Goal: Entertainment & Leisure: Consume media (video, audio)

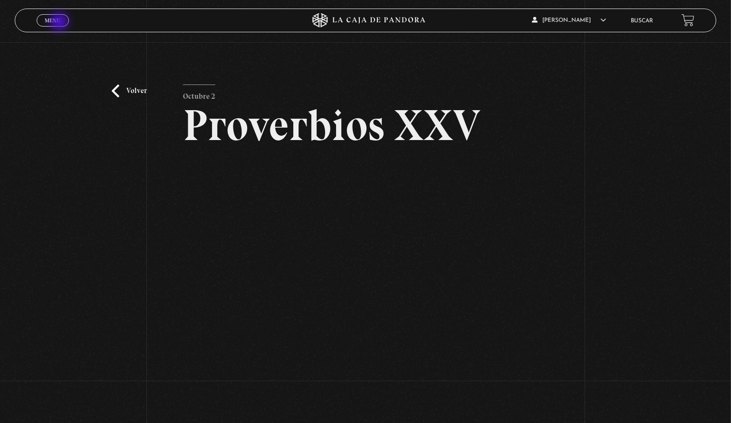
click at [60, 23] on span "Menu" at bounding box center [53, 21] width 16 height 6
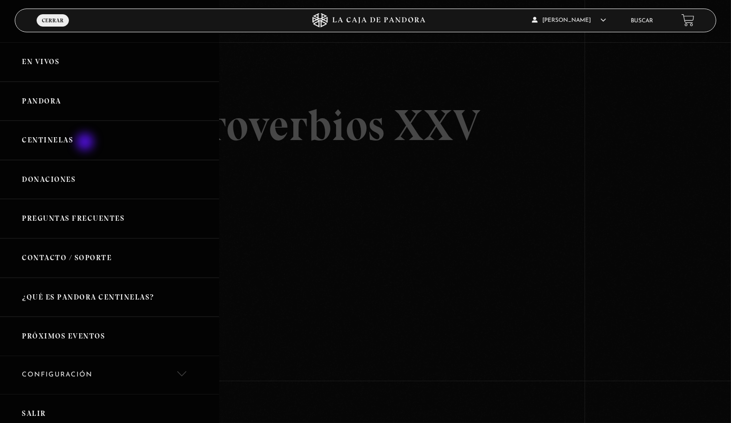
click at [86, 143] on link "Centinelas" at bounding box center [109, 140] width 219 height 39
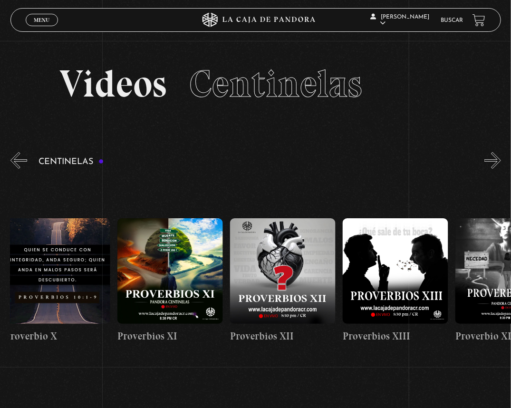
drag, startPoint x: 393, startPoint y: 241, endPoint x: 120, endPoint y: 268, distance: 274.5
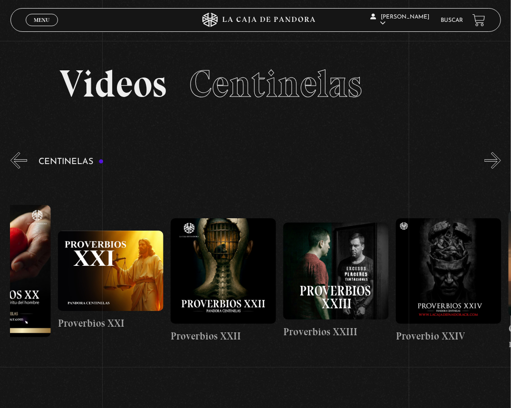
drag, startPoint x: 411, startPoint y: 259, endPoint x: 176, endPoint y: 284, distance: 236.1
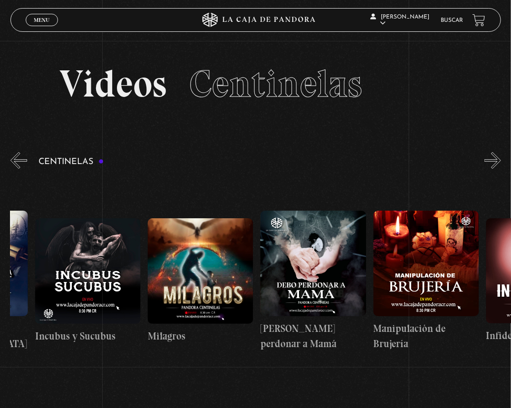
scroll to position [0, 3808]
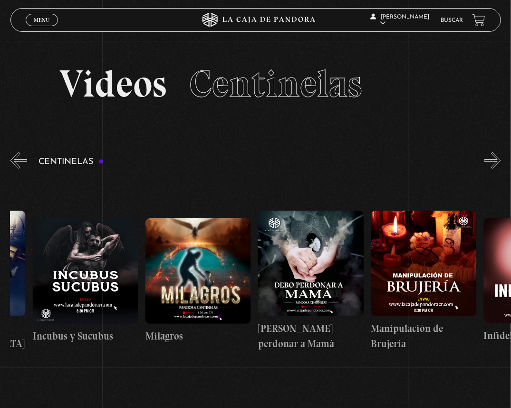
drag, startPoint x: 412, startPoint y: 272, endPoint x: 167, endPoint y: 291, distance: 245.0
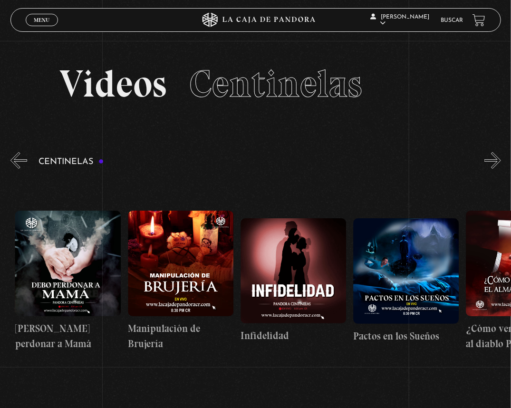
drag, startPoint x: 380, startPoint y: 256, endPoint x: 344, endPoint y: 266, distance: 37.5
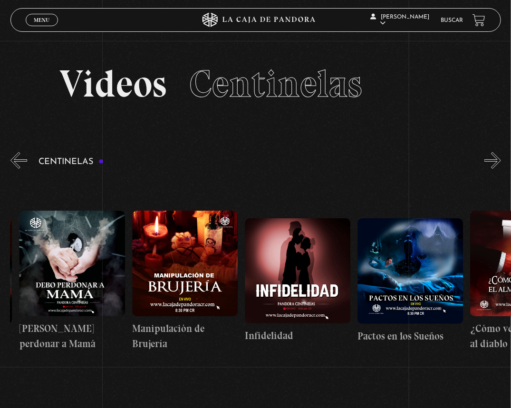
click at [173, 267] on figure at bounding box center [184, 263] width 105 height 105
